Goal: Task Accomplishment & Management: Use online tool/utility

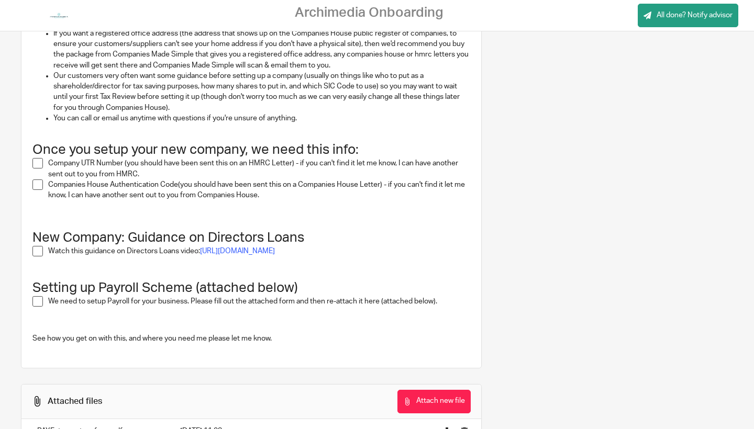
scroll to position [664, 0]
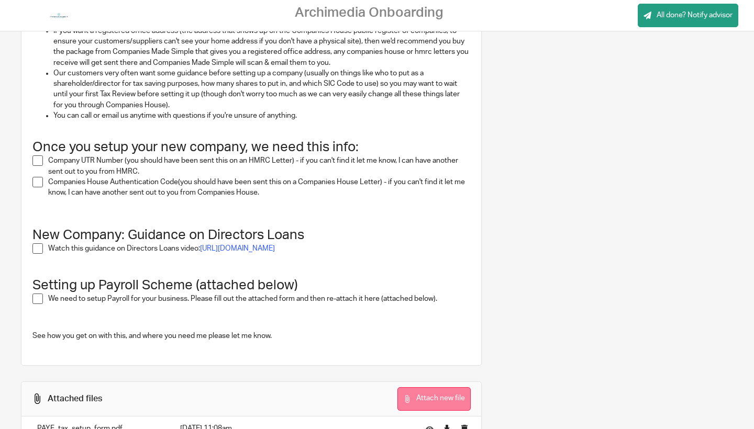
click at [418, 387] on button "Attach new file" at bounding box center [433, 399] width 73 height 24
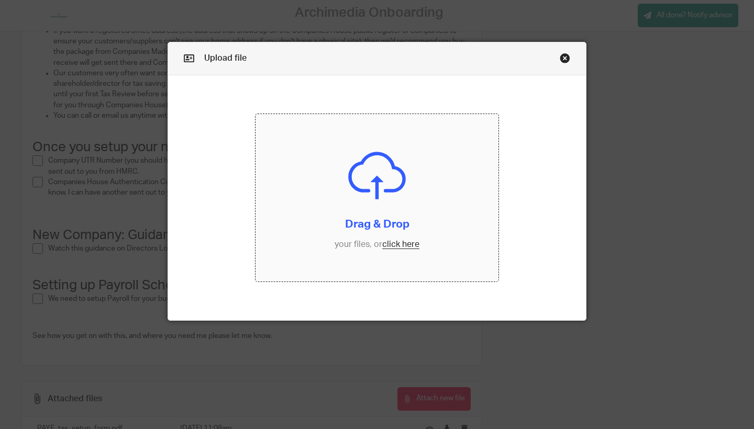
click at [318, 174] on input "file" at bounding box center [376, 197] width 243 height 167
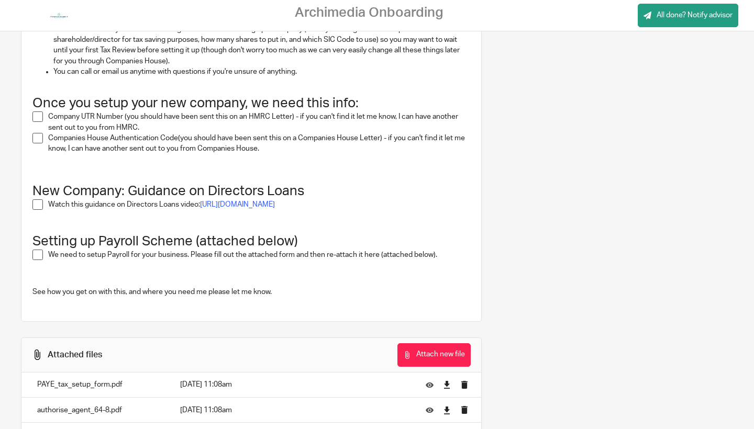
scroll to position [828, 0]
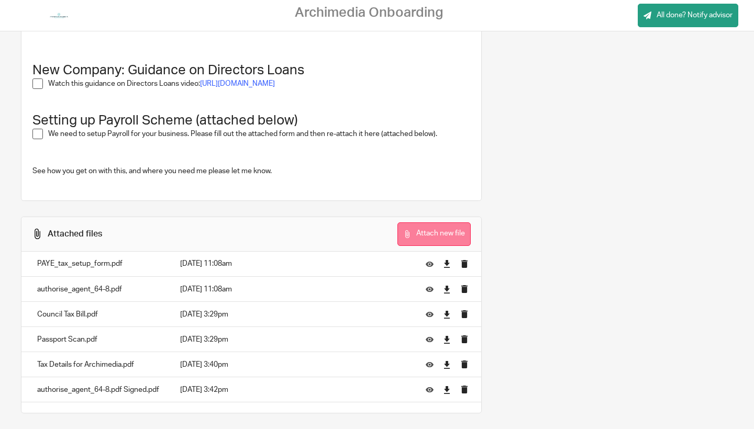
click at [407, 222] on button "Attach new file" at bounding box center [433, 234] width 73 height 24
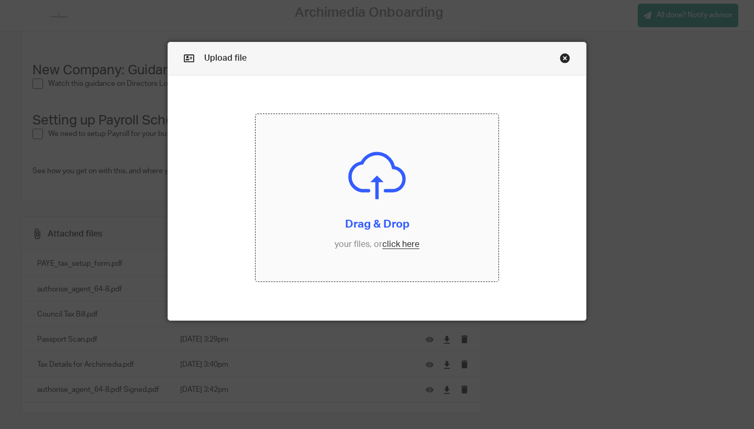
click at [358, 212] on input "file" at bounding box center [376, 197] width 243 height 167
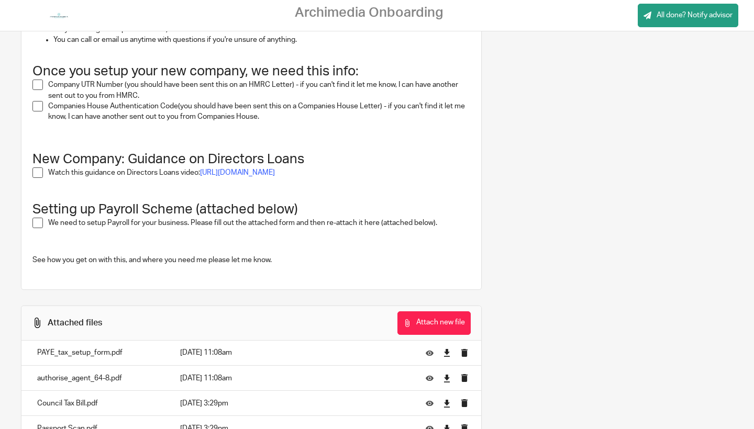
scroll to position [742, 0]
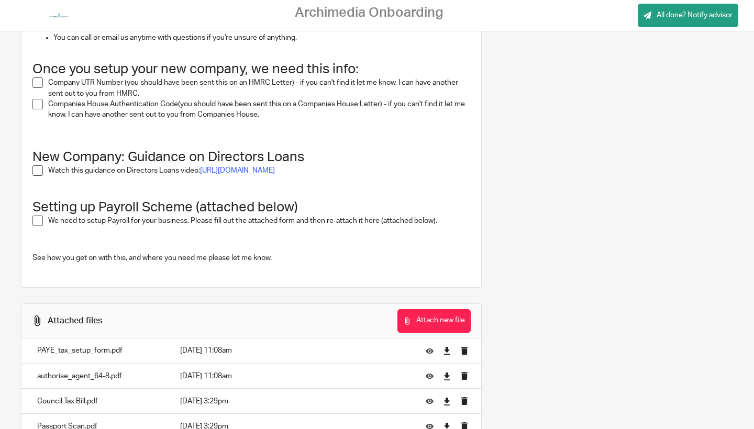
click at [38, 78] on span at bounding box center [37, 82] width 10 height 10
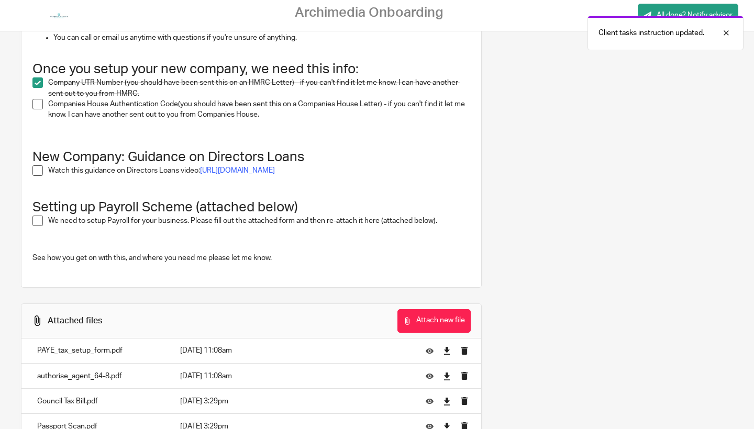
click at [37, 99] on span at bounding box center [37, 104] width 10 height 10
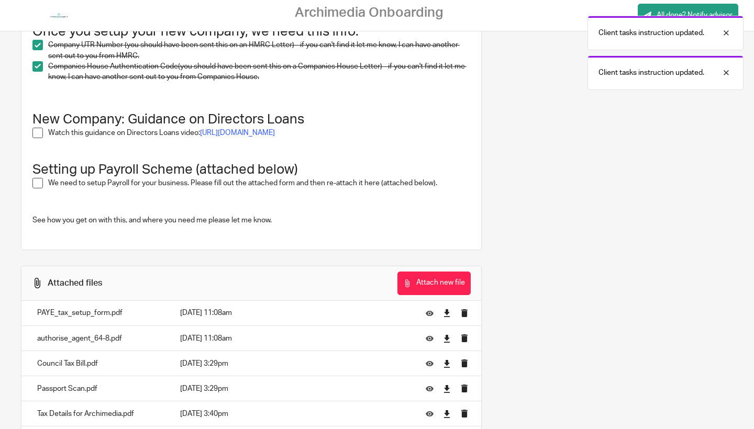
scroll to position [780, 0]
